Goal: Obtain resource: Download file/media

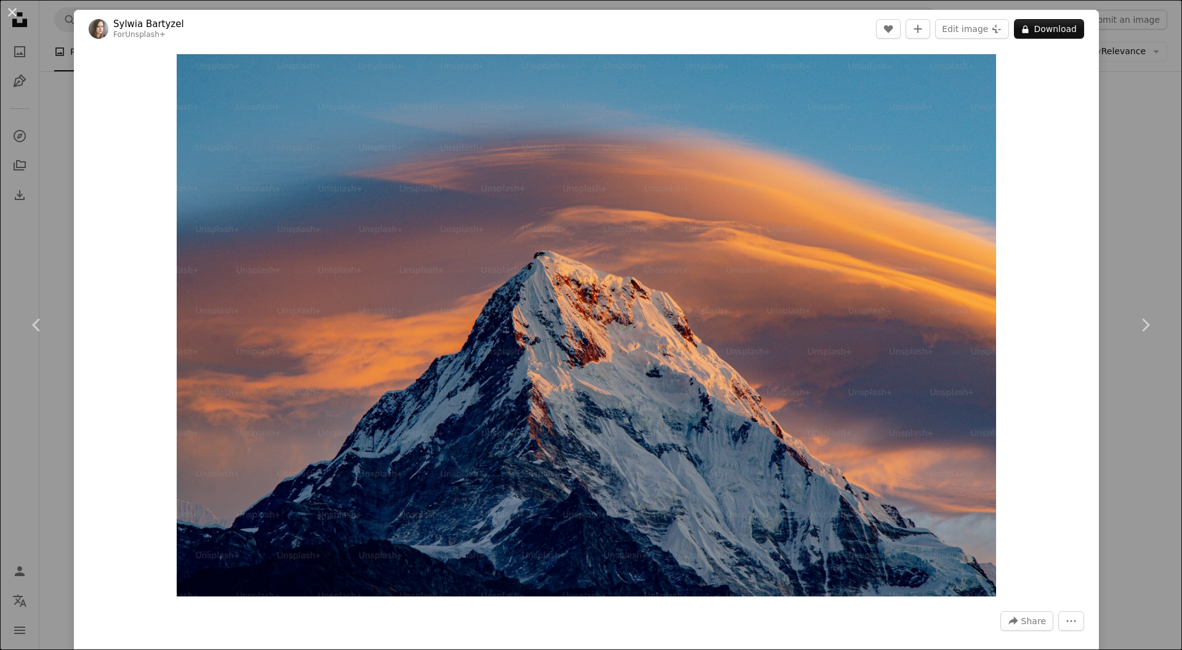
scroll to position [333, 0]
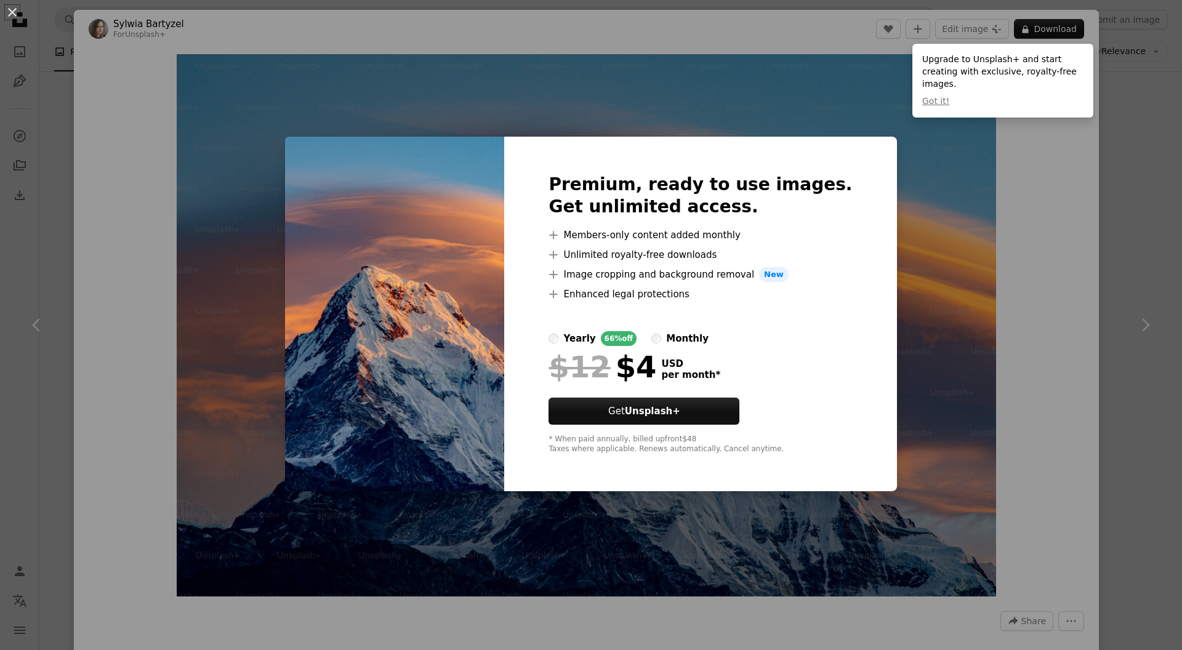
click at [951, 190] on div "An X shape Premium, ready to use images. Get unlimited access. A plus sign Memb…" at bounding box center [591, 325] width 1182 height 650
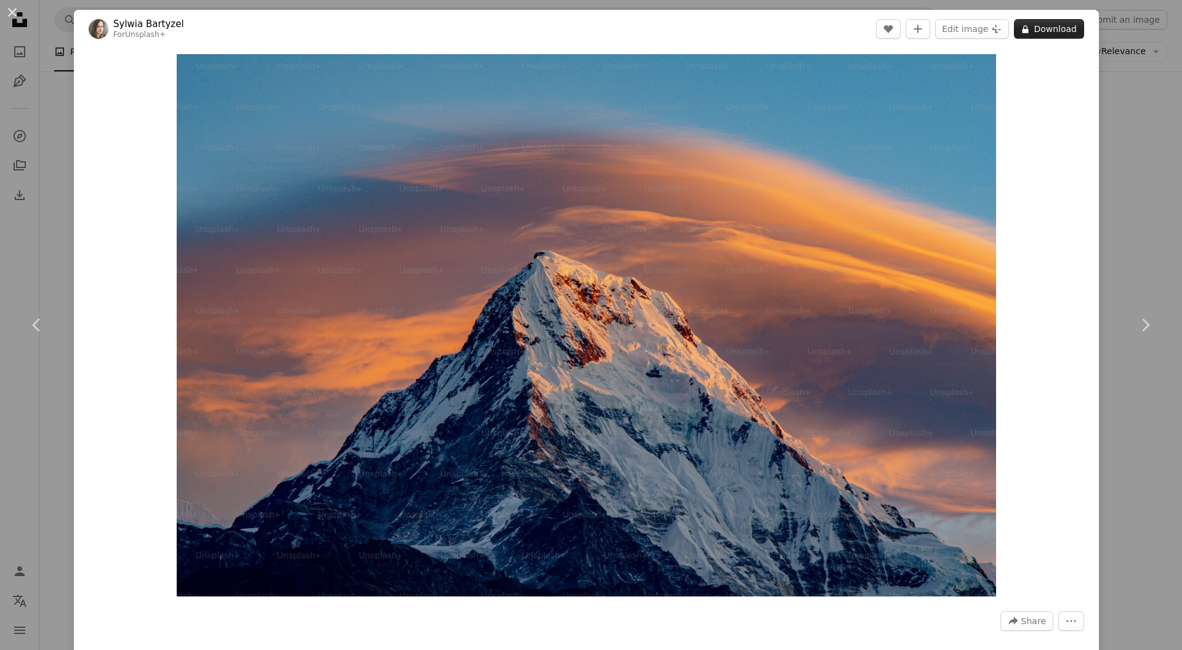
click at [1033, 34] on button "A lock Download" at bounding box center [1049, 29] width 70 height 20
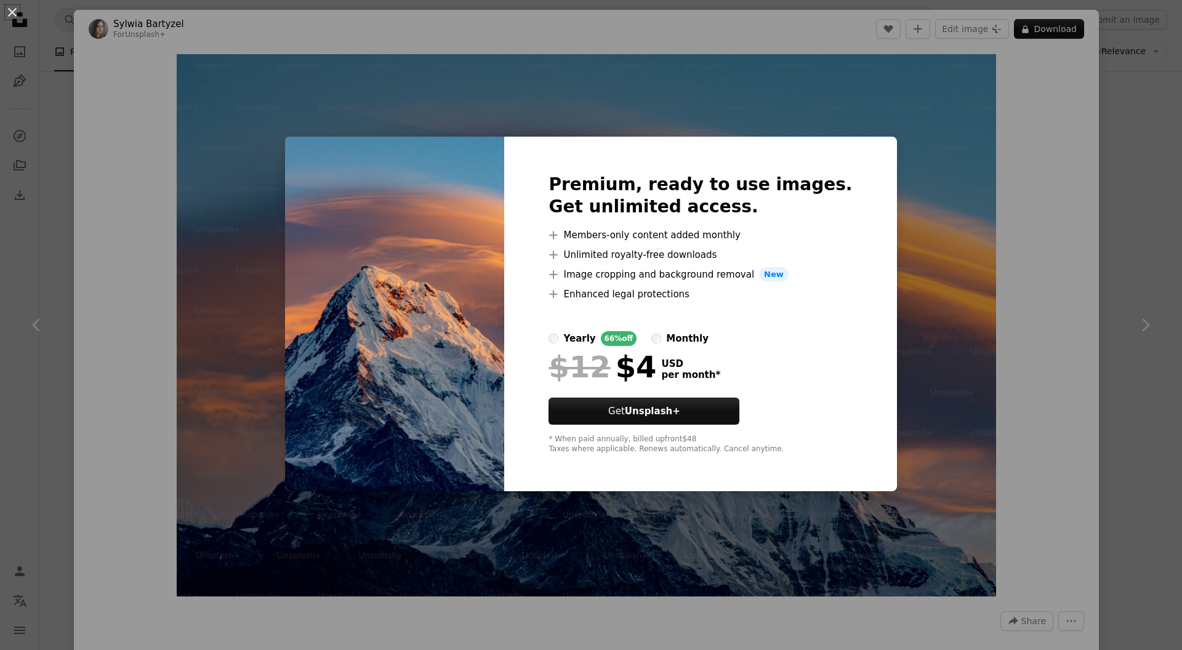
click at [1123, 139] on div "An X shape Premium, ready to use images. Get unlimited access. A plus sign Memb…" at bounding box center [591, 325] width 1182 height 650
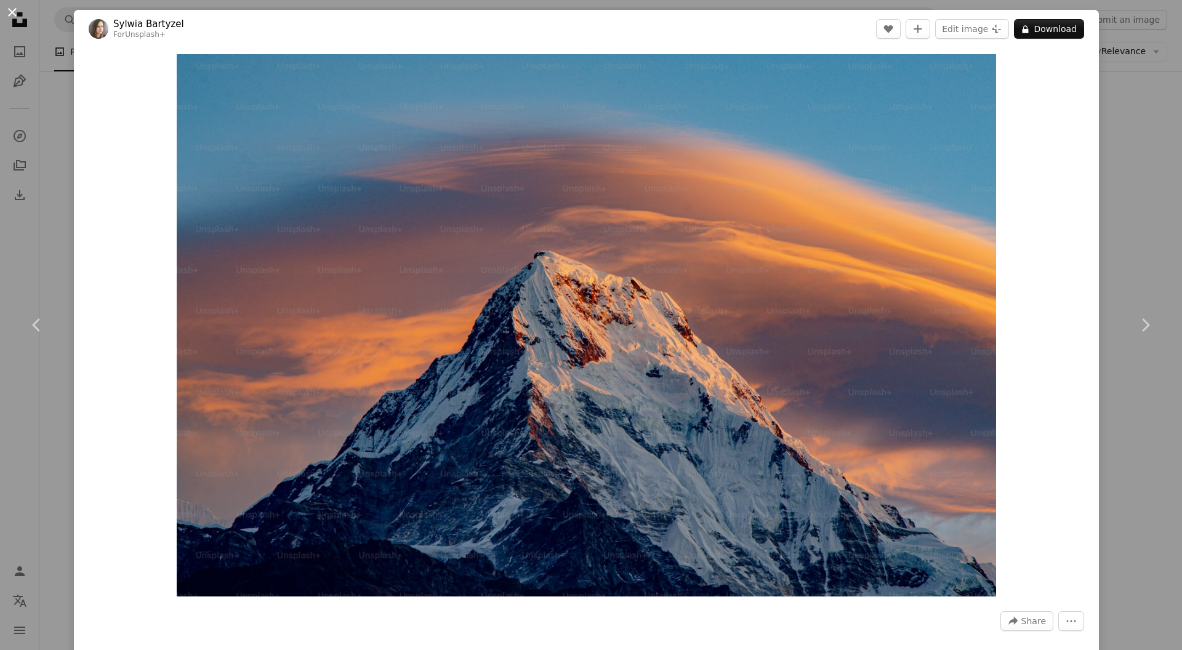
click at [5, 11] on button "An X shape" at bounding box center [12, 12] width 15 height 15
